Goal: Transaction & Acquisition: Purchase product/service

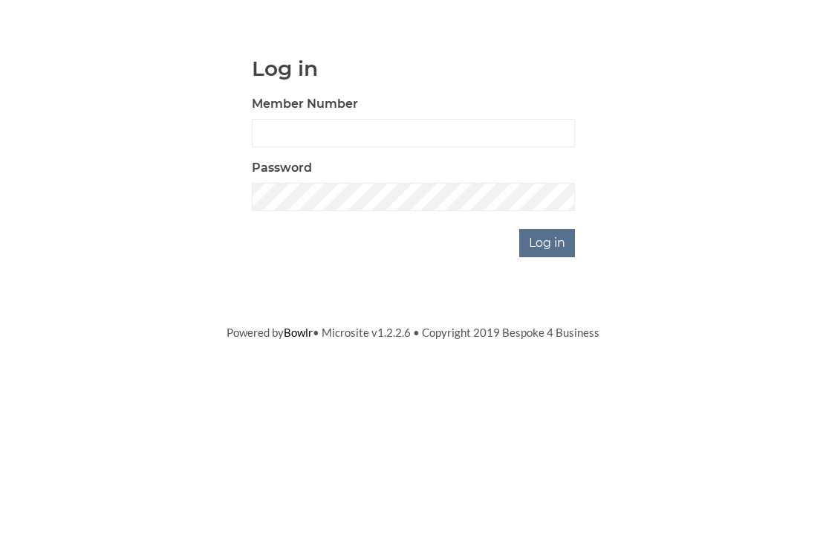
scroll to position [111, 0]
type input "0948"
click at [548, 340] on input "Log in" at bounding box center [547, 354] width 56 height 28
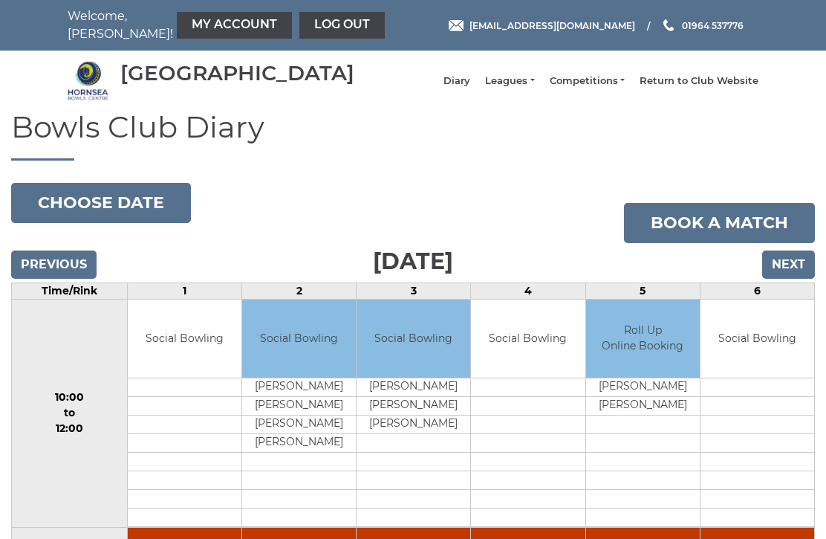
click at [187, 25] on link "My Account" at bounding box center [234, 25] width 115 height 27
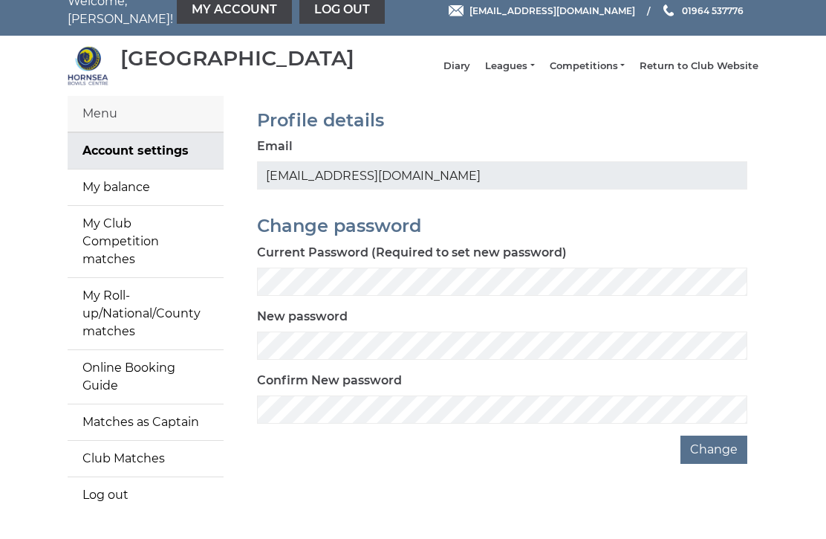
scroll to position [16, 0]
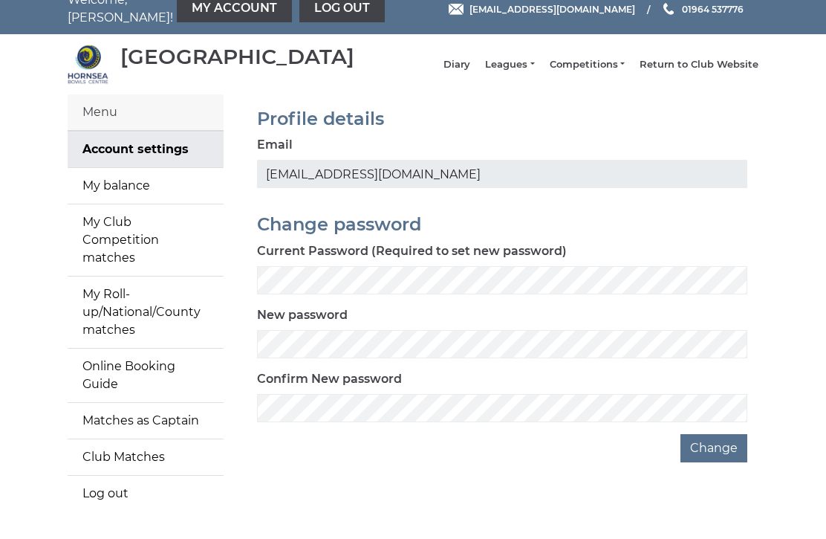
click at [146, 162] on link "Account settings" at bounding box center [146, 150] width 156 height 36
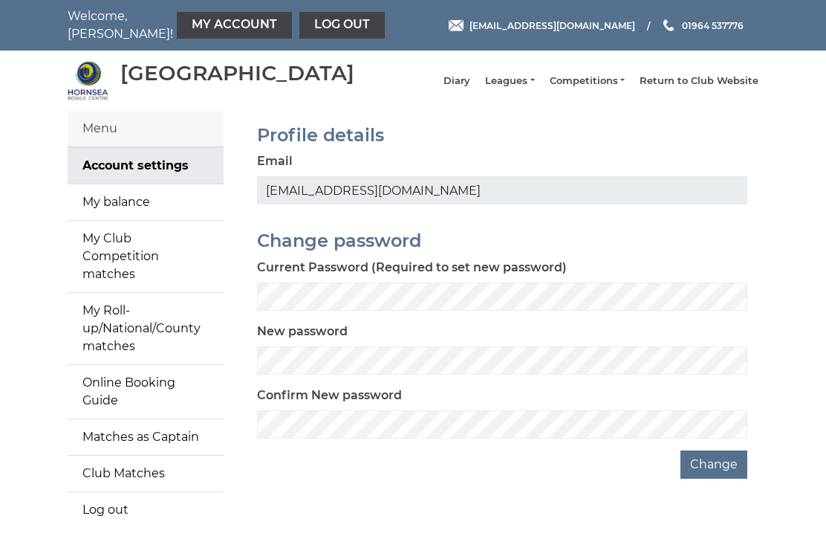
click at [116, 213] on link "My balance" at bounding box center [146, 202] width 156 height 36
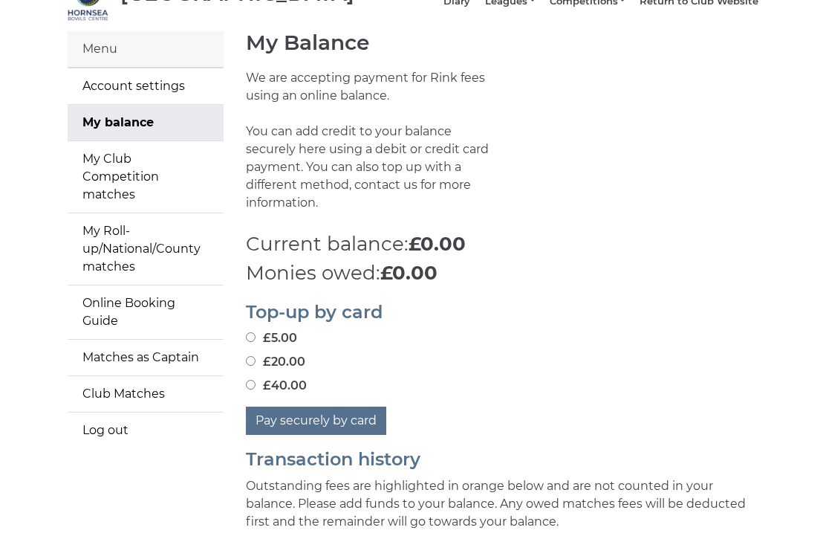
scroll to position [81, 0]
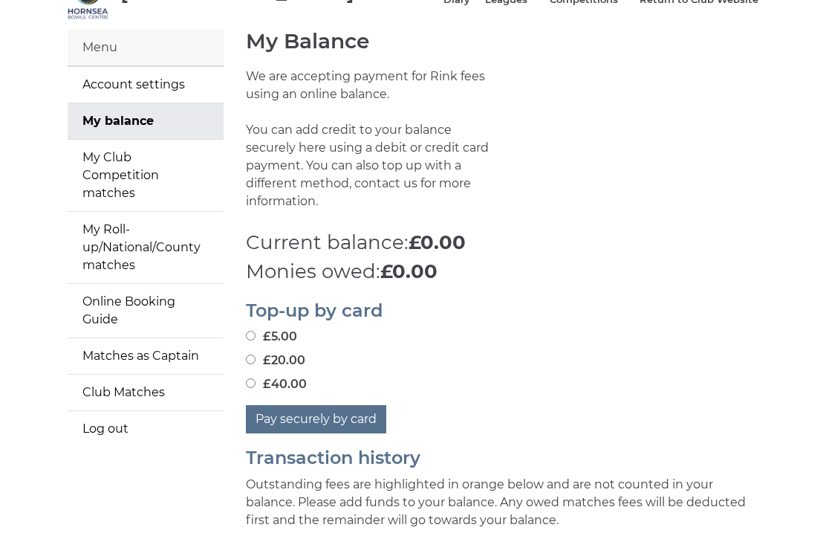
click at [253, 380] on input "£40.00" at bounding box center [251, 383] width 10 height 10
radio input "true"
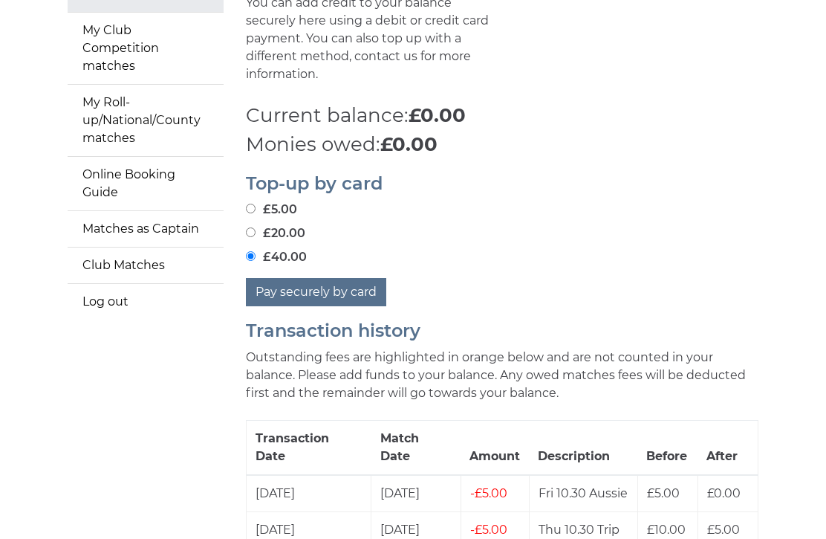
scroll to position [208, 0]
click at [314, 278] on button "Pay securely by card" at bounding box center [316, 292] width 140 height 28
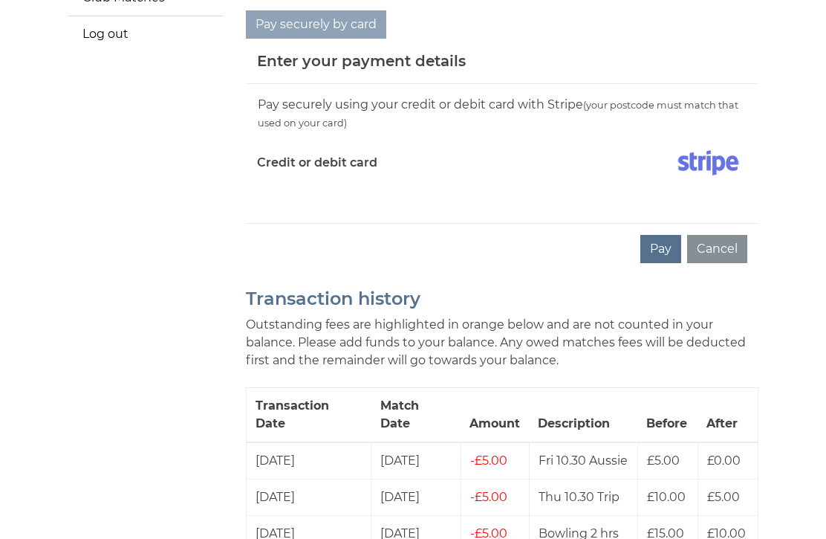
scroll to position [475, 0]
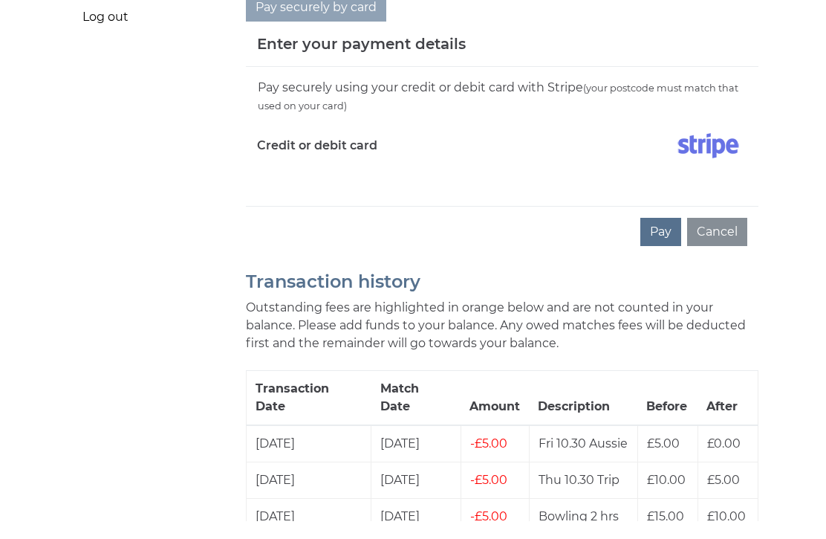
click at [670, 236] on button "Pay" at bounding box center [661, 250] width 41 height 28
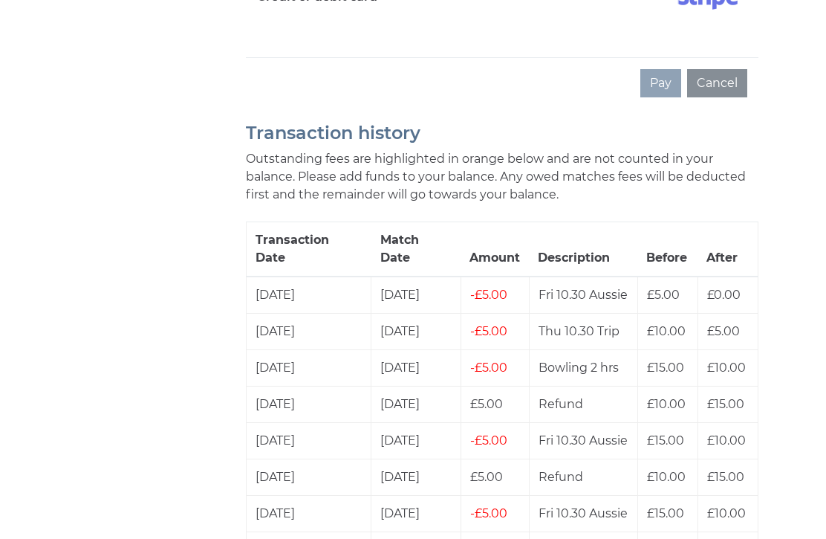
scroll to position [639, 0]
